Goal: Browse casually

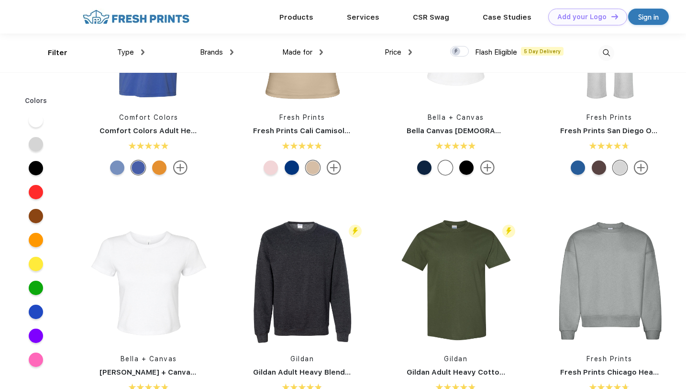
scroll to position [246, 0]
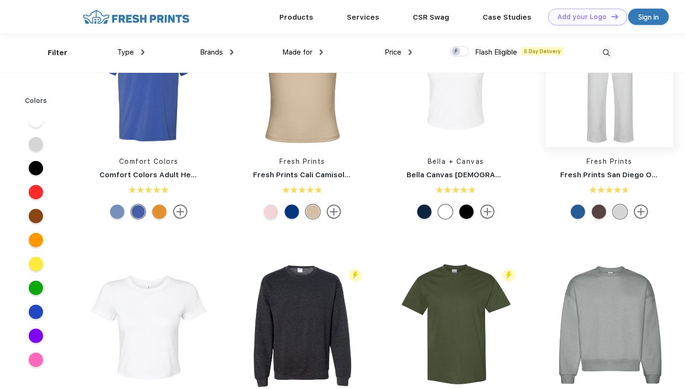
click at [616, 125] on img at bounding box center [609, 83] width 127 height 127
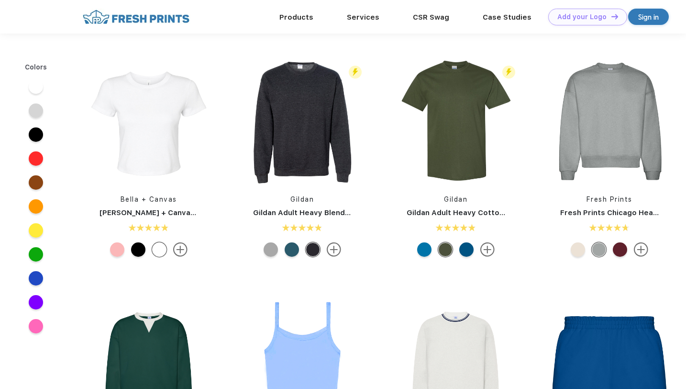
scroll to position [246, 0]
